Goal: Find specific page/section: Find specific page/section

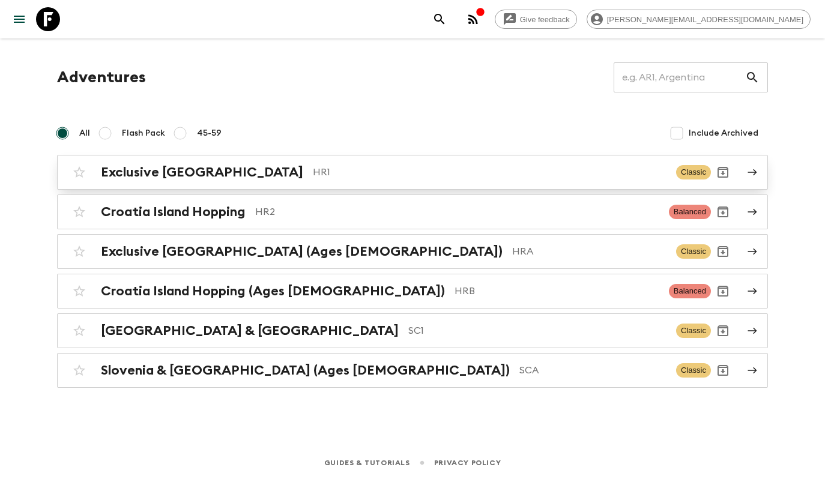
click at [364, 187] on link "Exclusive Croatia HR1 Classic" at bounding box center [412, 172] width 711 height 35
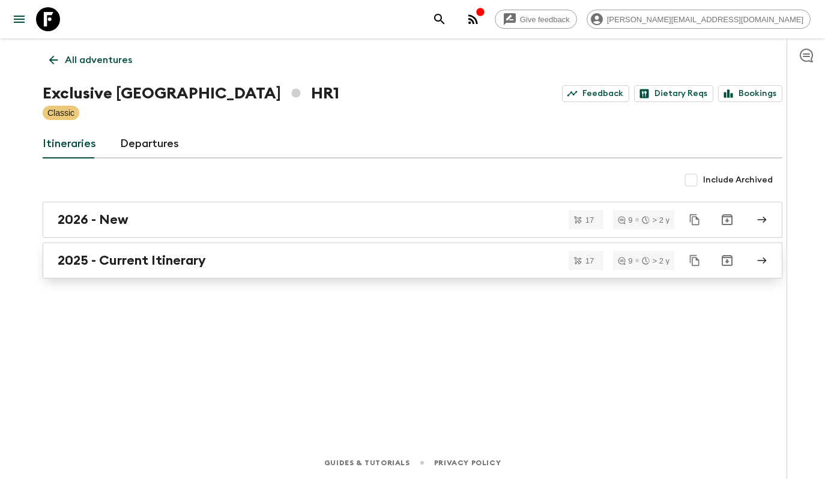
click at [315, 265] on div "2025 - Current Itinerary" at bounding box center [401, 261] width 687 height 16
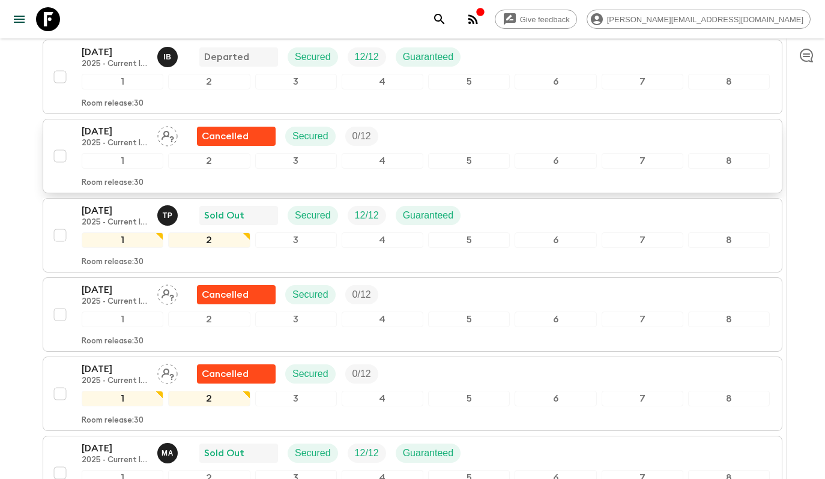
scroll to position [786, 0]
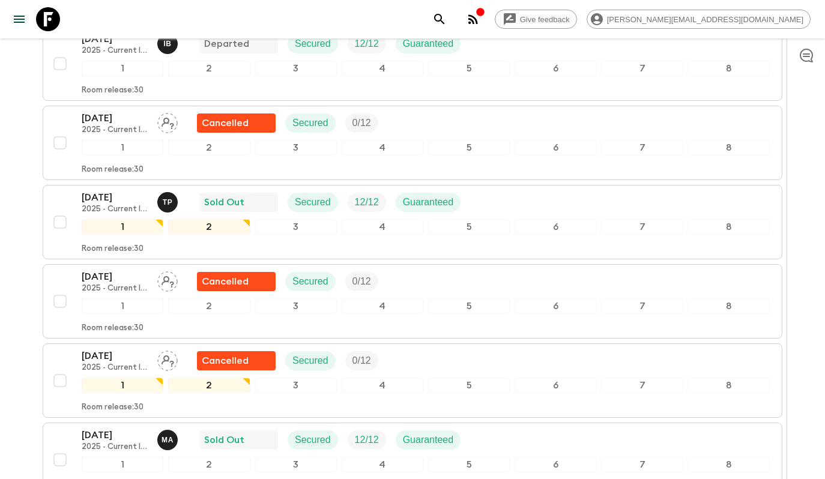
click at [31, 235] on div "All itineraries Exclusive [GEOGRAPHIC_DATA] (HR1) 2025 - Current Itinerary Feed…" at bounding box center [412, 54] width 768 height 1605
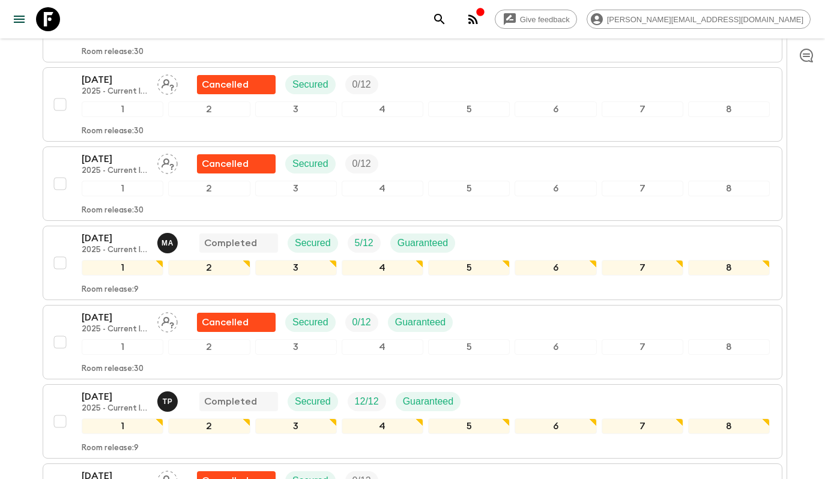
scroll to position [0, 0]
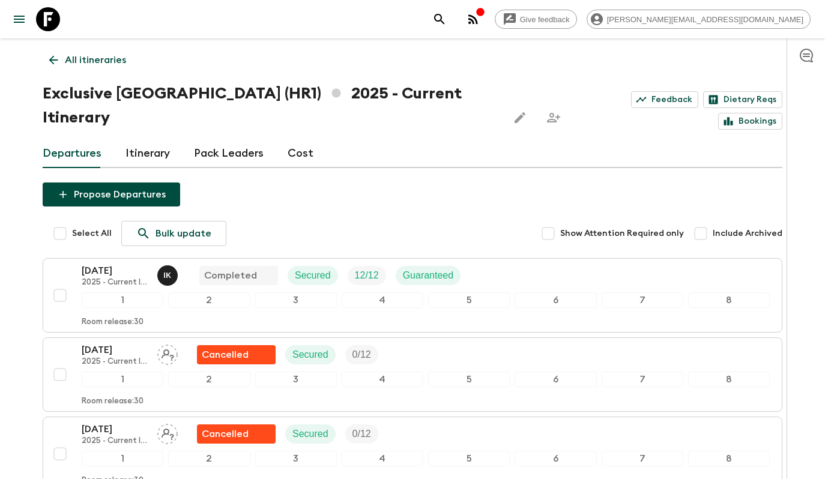
click at [103, 70] on link "All itineraries" at bounding box center [88, 60] width 90 height 24
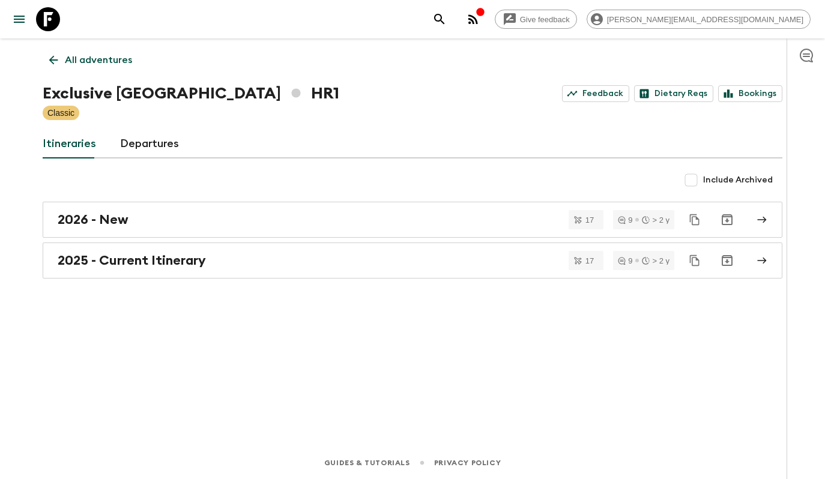
click at [119, 54] on p "All adventures" at bounding box center [98, 60] width 67 height 14
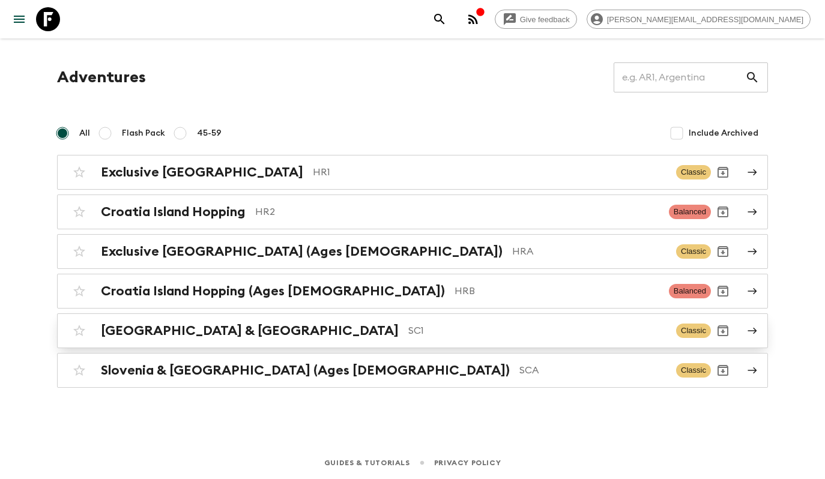
click at [408, 335] on p "SC1" at bounding box center [537, 330] width 258 height 14
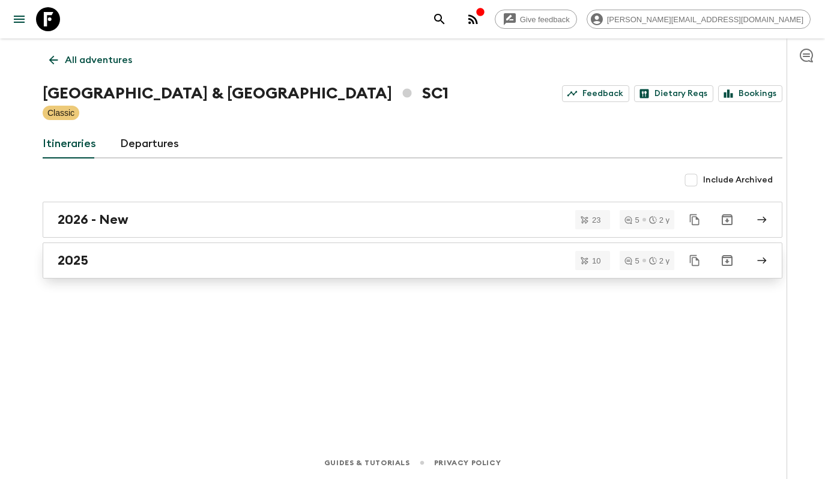
click at [117, 253] on div "2025" at bounding box center [401, 261] width 687 height 16
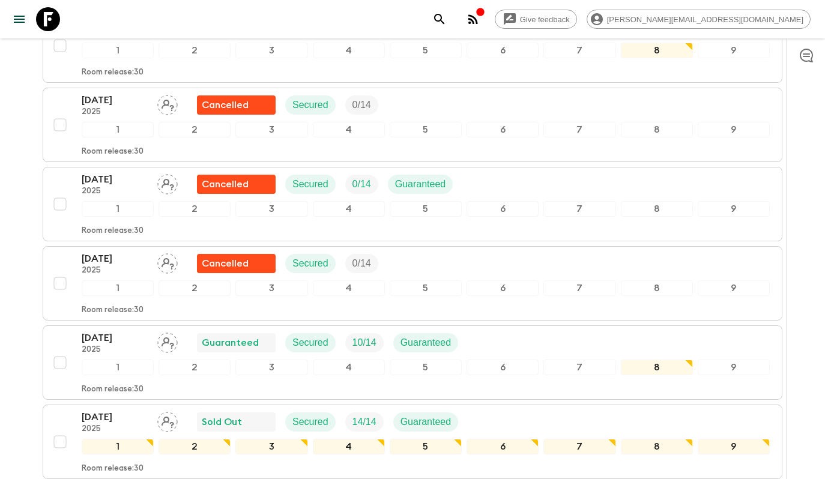
scroll to position [652, 0]
